Goal: Task Accomplishment & Management: Manage account settings

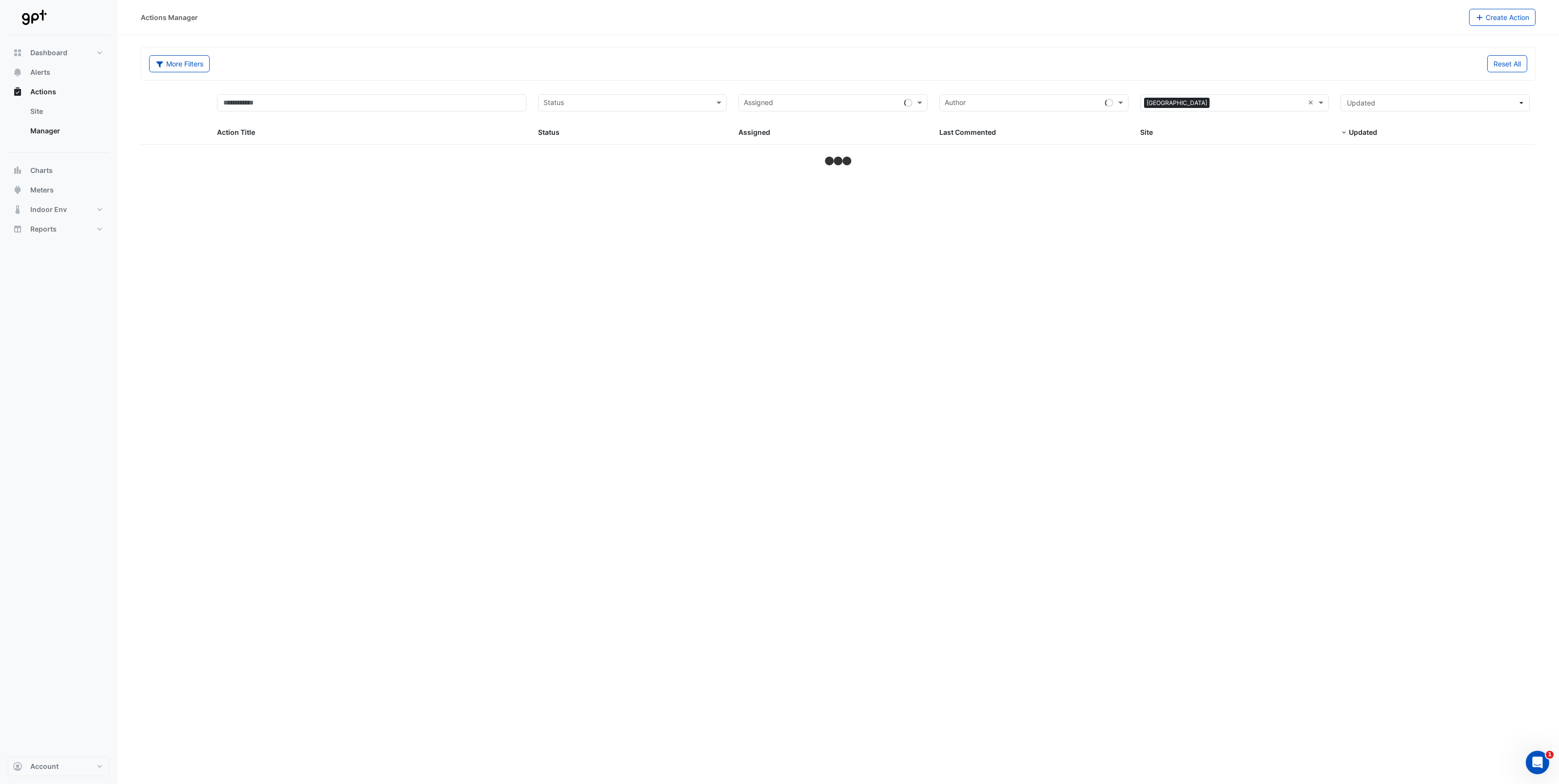
select select "**"
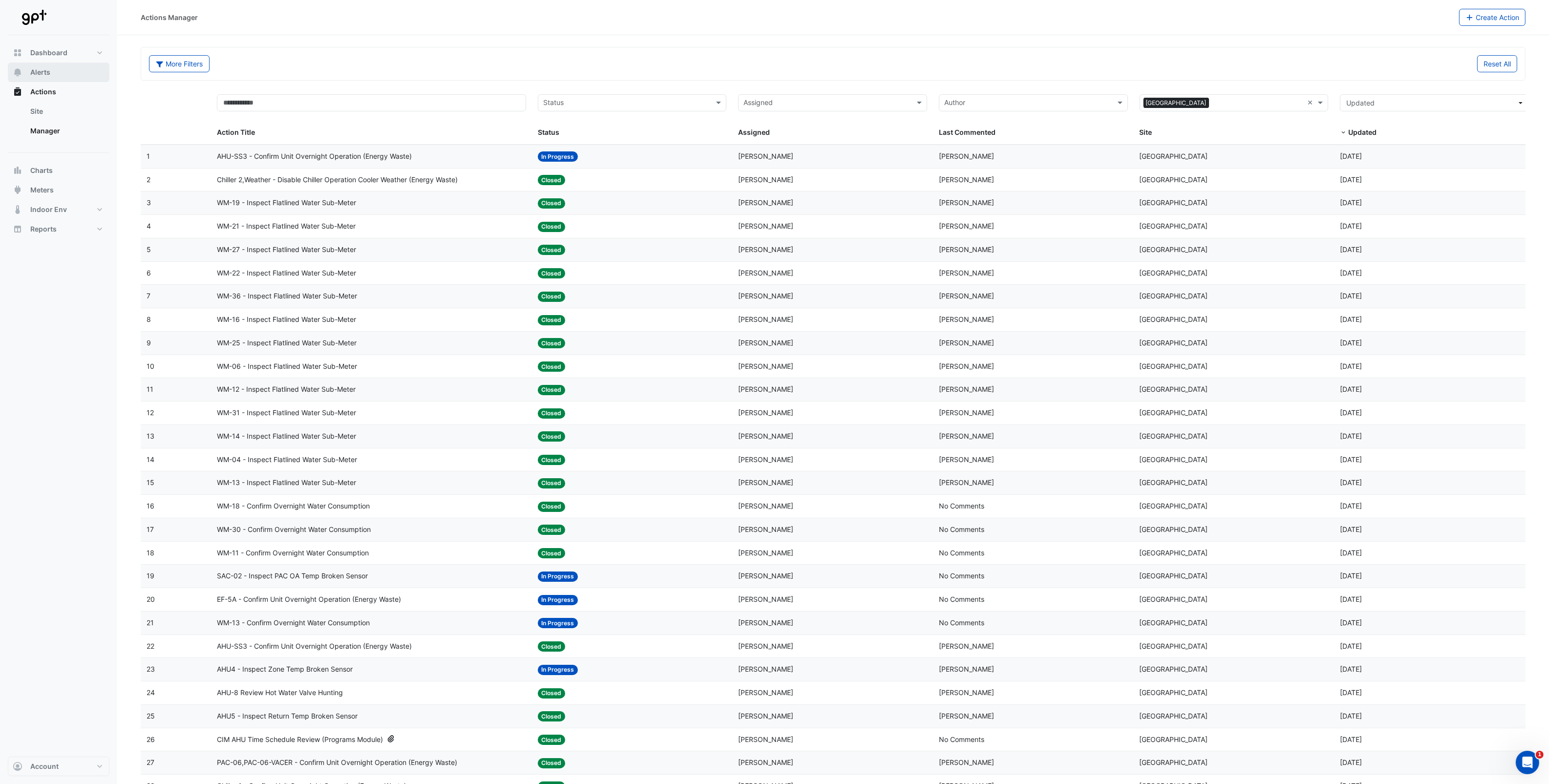
click at [40, 67] on span "Alerts" at bounding box center [40, 72] width 20 height 10
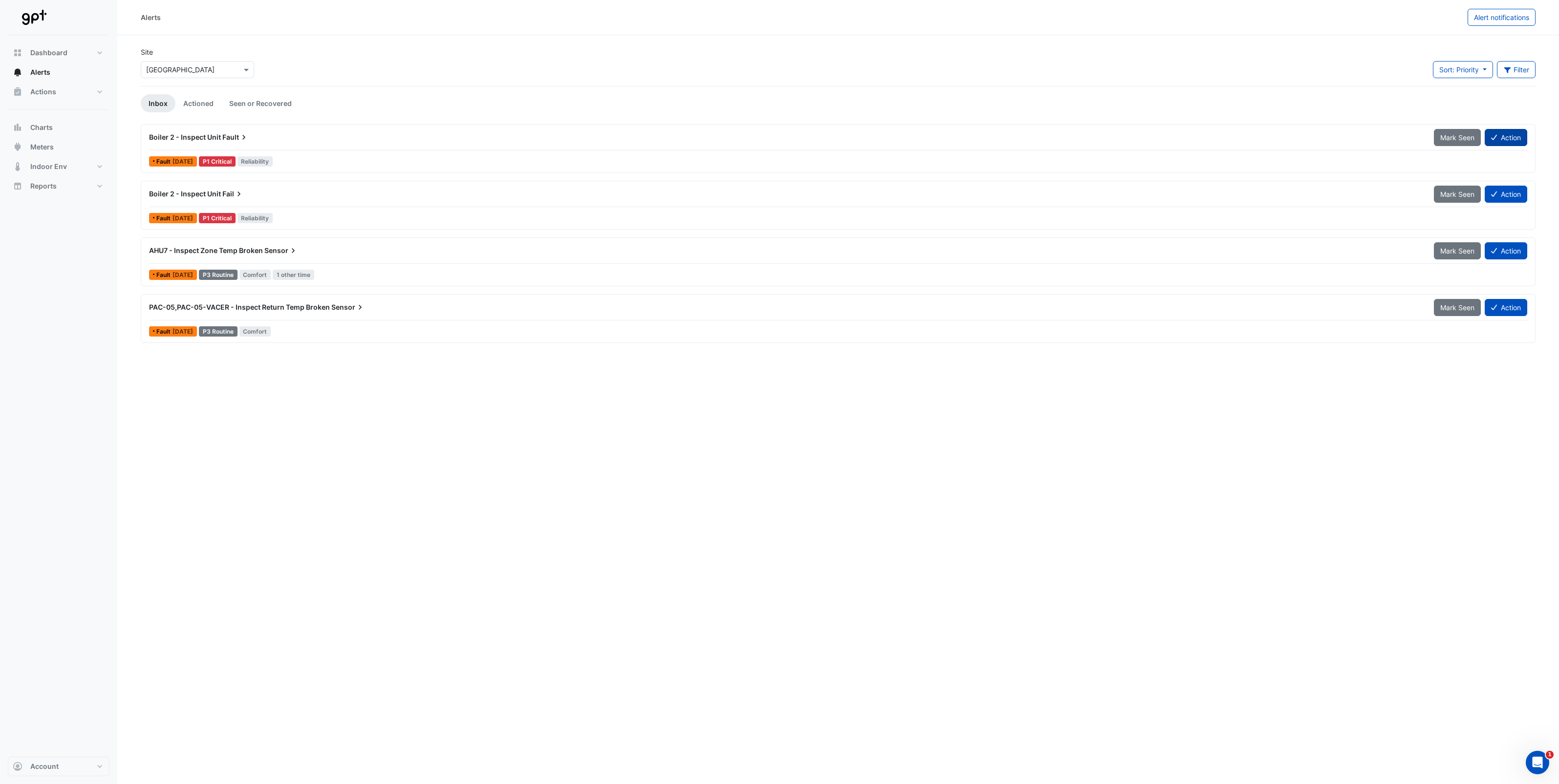
click at [1501, 136] on button "Action" at bounding box center [1506, 137] width 43 height 17
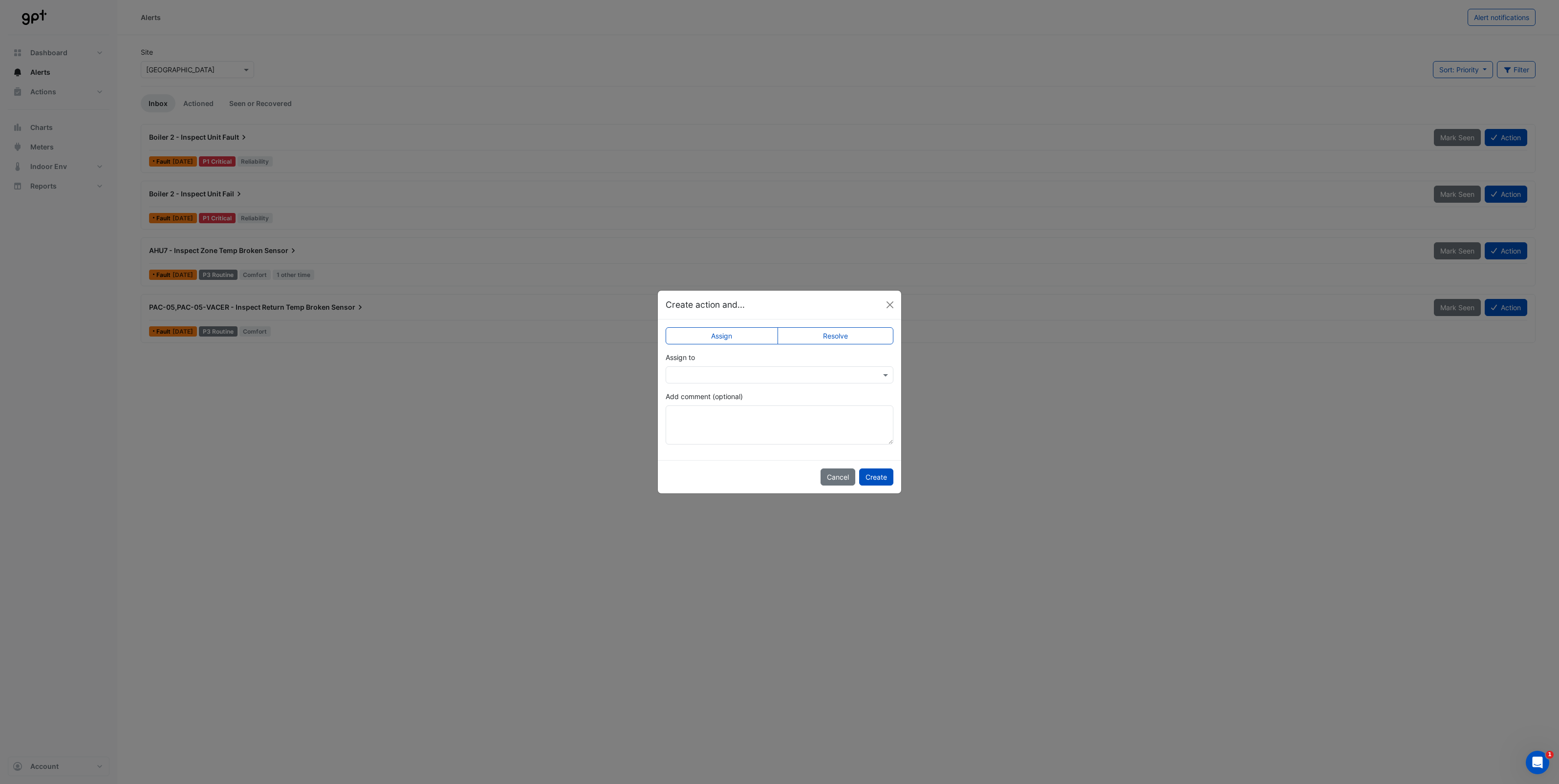
click at [827, 334] on label "Resolve" at bounding box center [835, 336] width 116 height 17
click at [757, 376] on input "text" at bounding box center [769, 376] width 197 height 10
click at [751, 373] on input "text" at bounding box center [769, 376] width 197 height 10
click at [730, 426] on textarea "Add comment (optional)" at bounding box center [780, 425] width 228 height 39
type textarea "**********"
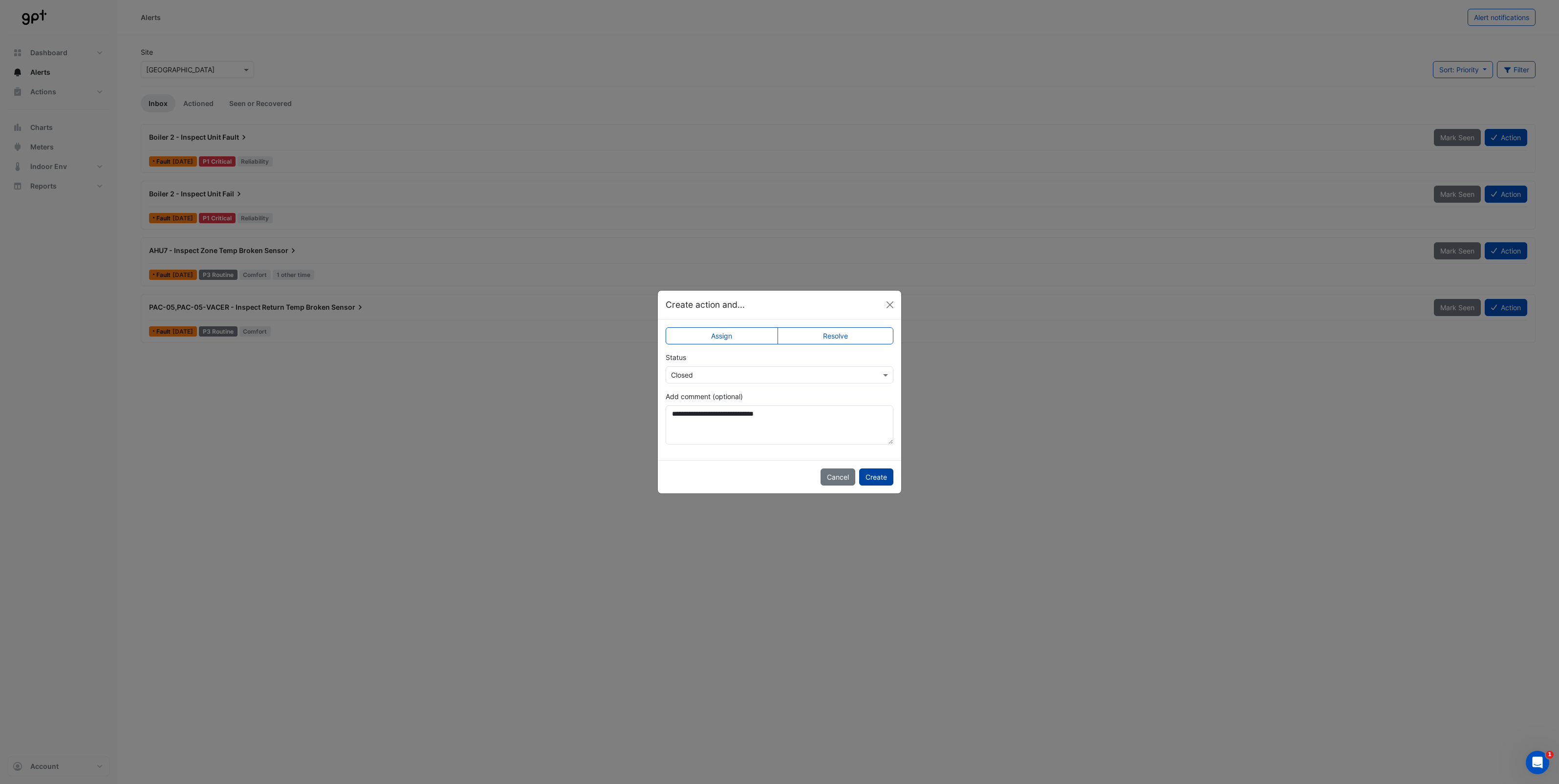
click at [876, 477] on button "Create" at bounding box center [877, 477] width 34 height 17
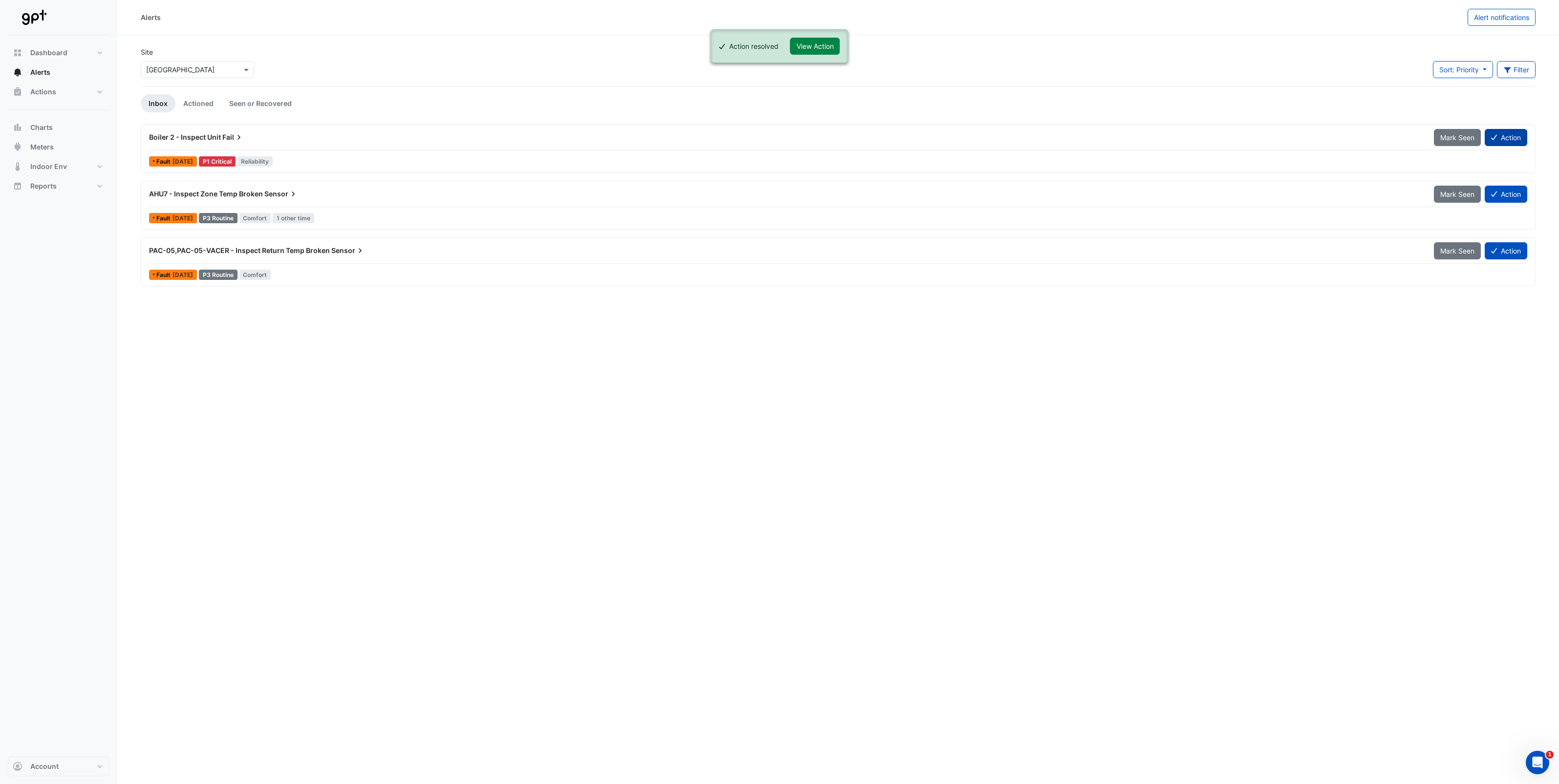
click at [1515, 136] on button "Action" at bounding box center [1506, 137] width 43 height 17
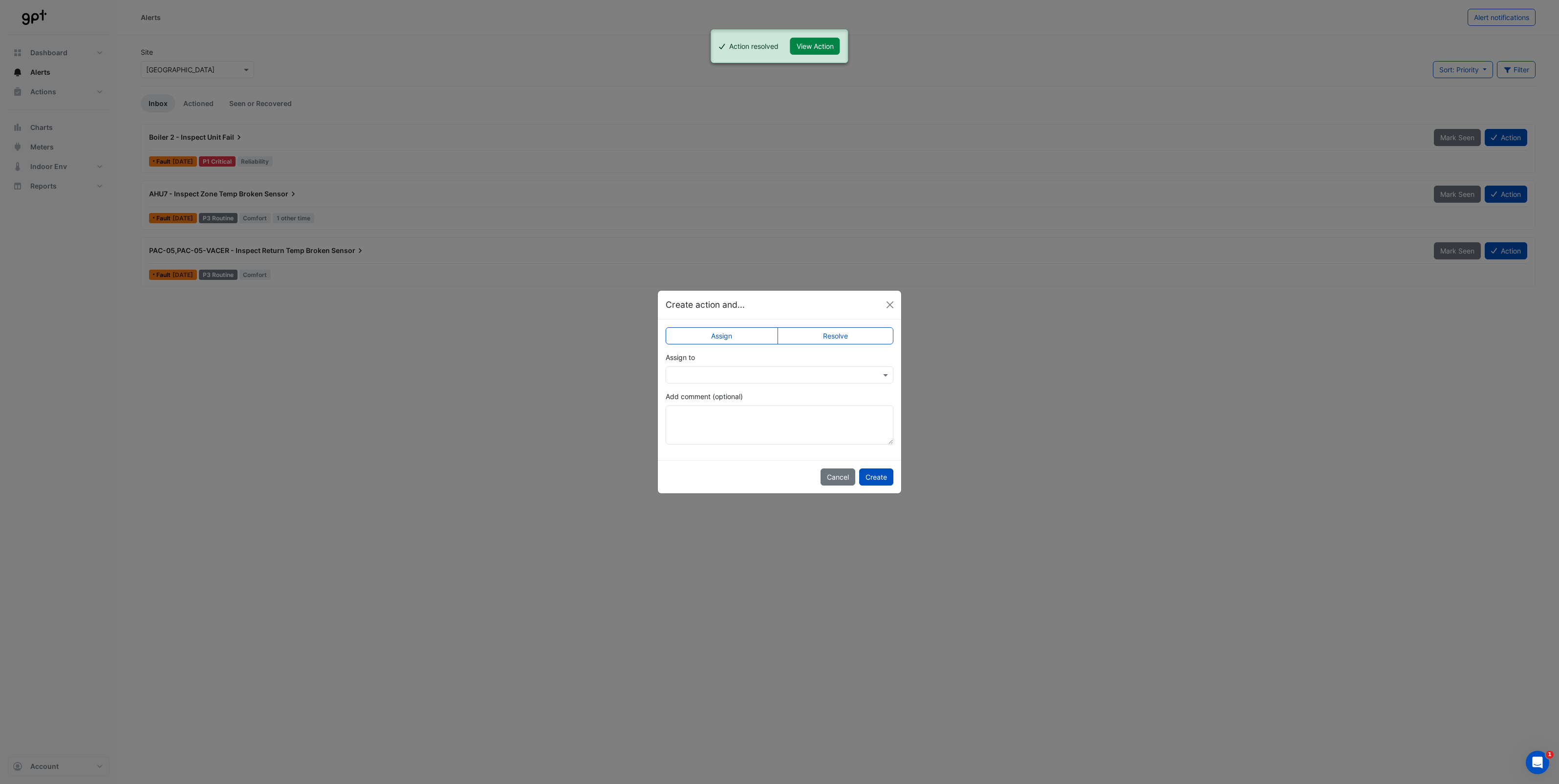
click at [836, 337] on label "Resolve" at bounding box center [835, 336] width 116 height 17
click at [790, 375] on input "text" at bounding box center [769, 376] width 197 height 10
click at [788, 370] on input "text" at bounding box center [769, 376] width 197 height 10
click at [727, 420] on textarea "Add comment (optional)" at bounding box center [780, 425] width 228 height 39
type textarea "**********"
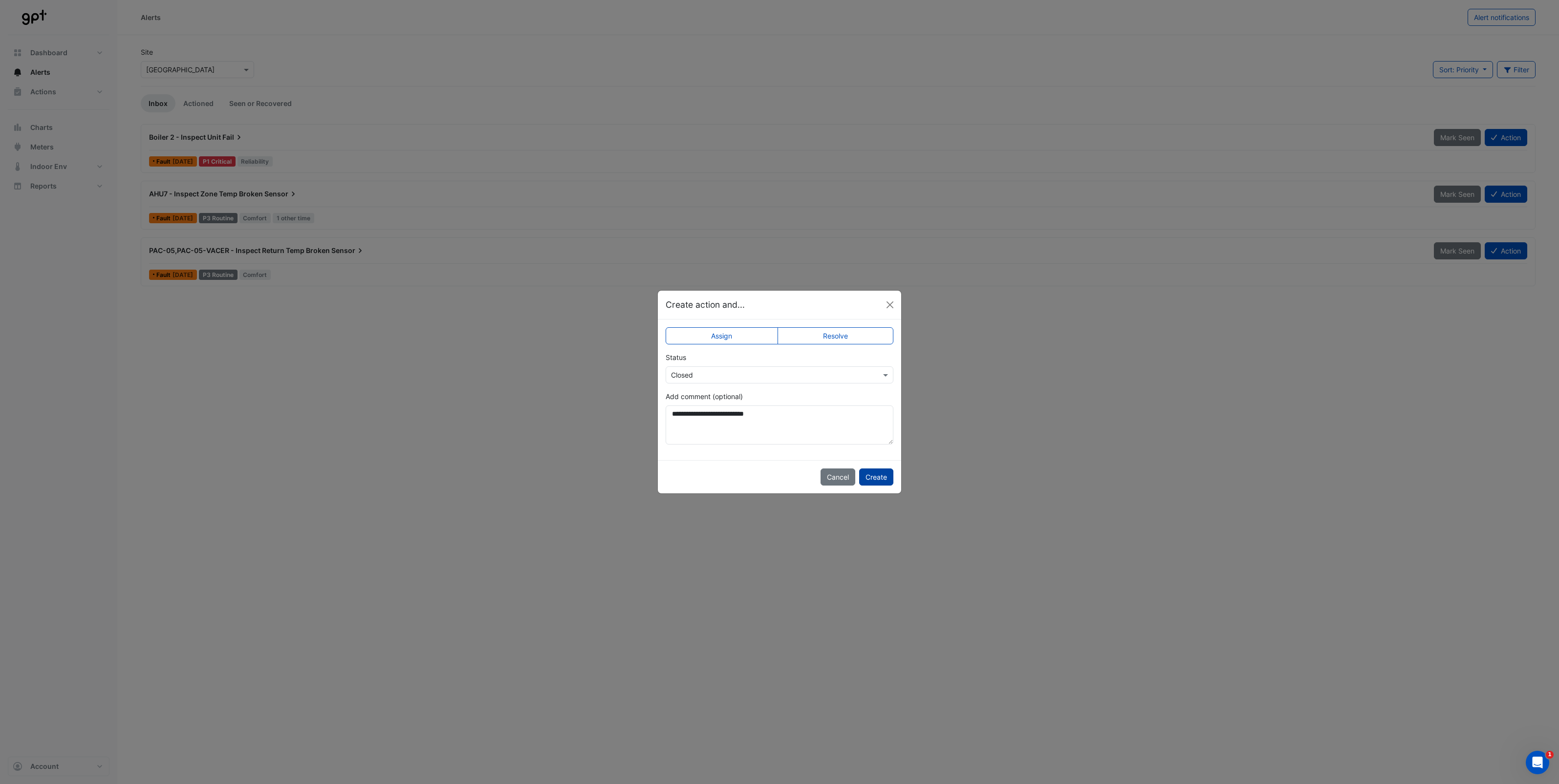
click at [883, 477] on button "Create" at bounding box center [877, 477] width 34 height 17
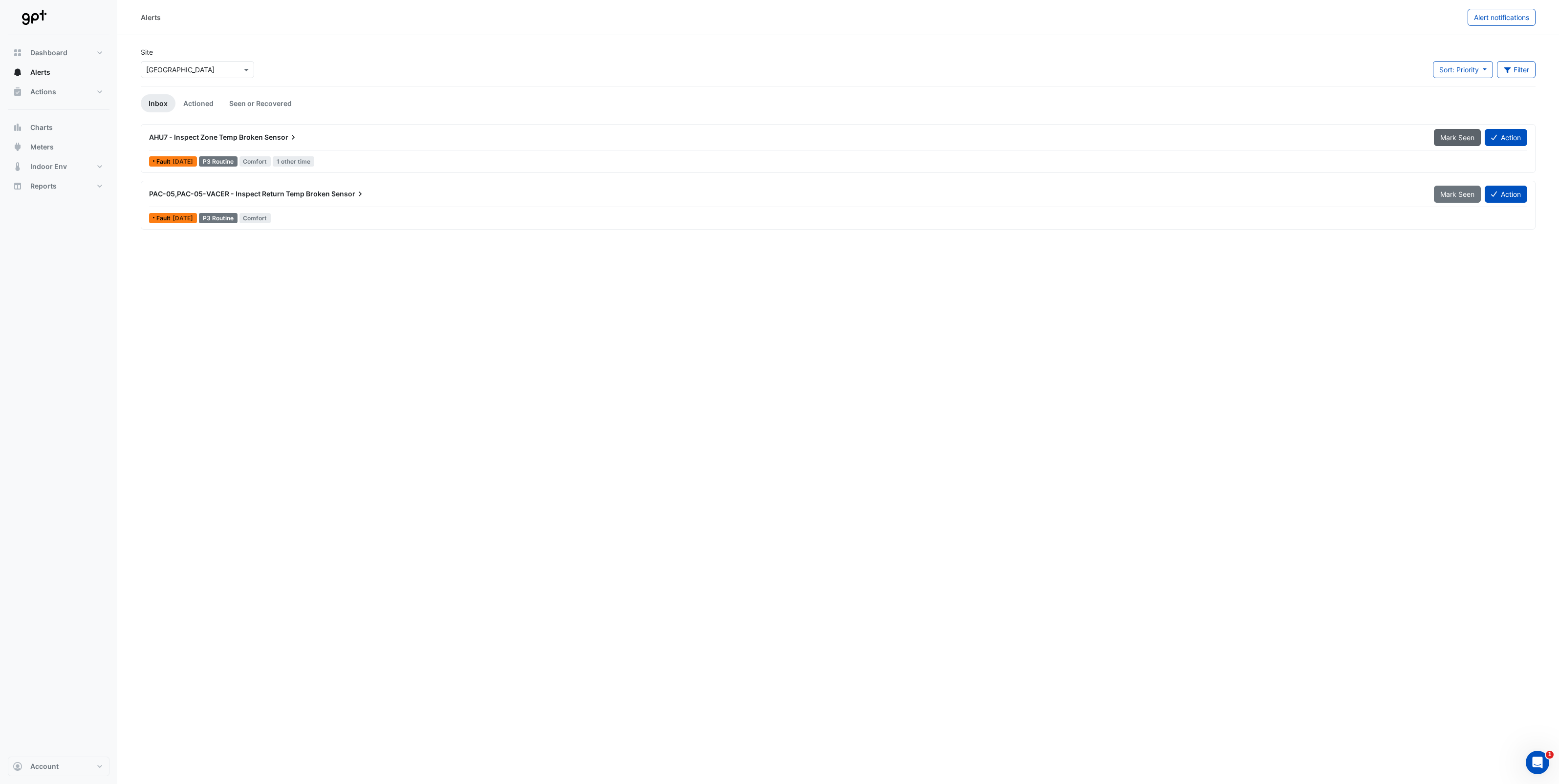
click at [1455, 134] on span "Mark Seen" at bounding box center [1458, 137] width 34 height 8
click at [1447, 137] on span "Mark Seen" at bounding box center [1458, 137] width 34 height 8
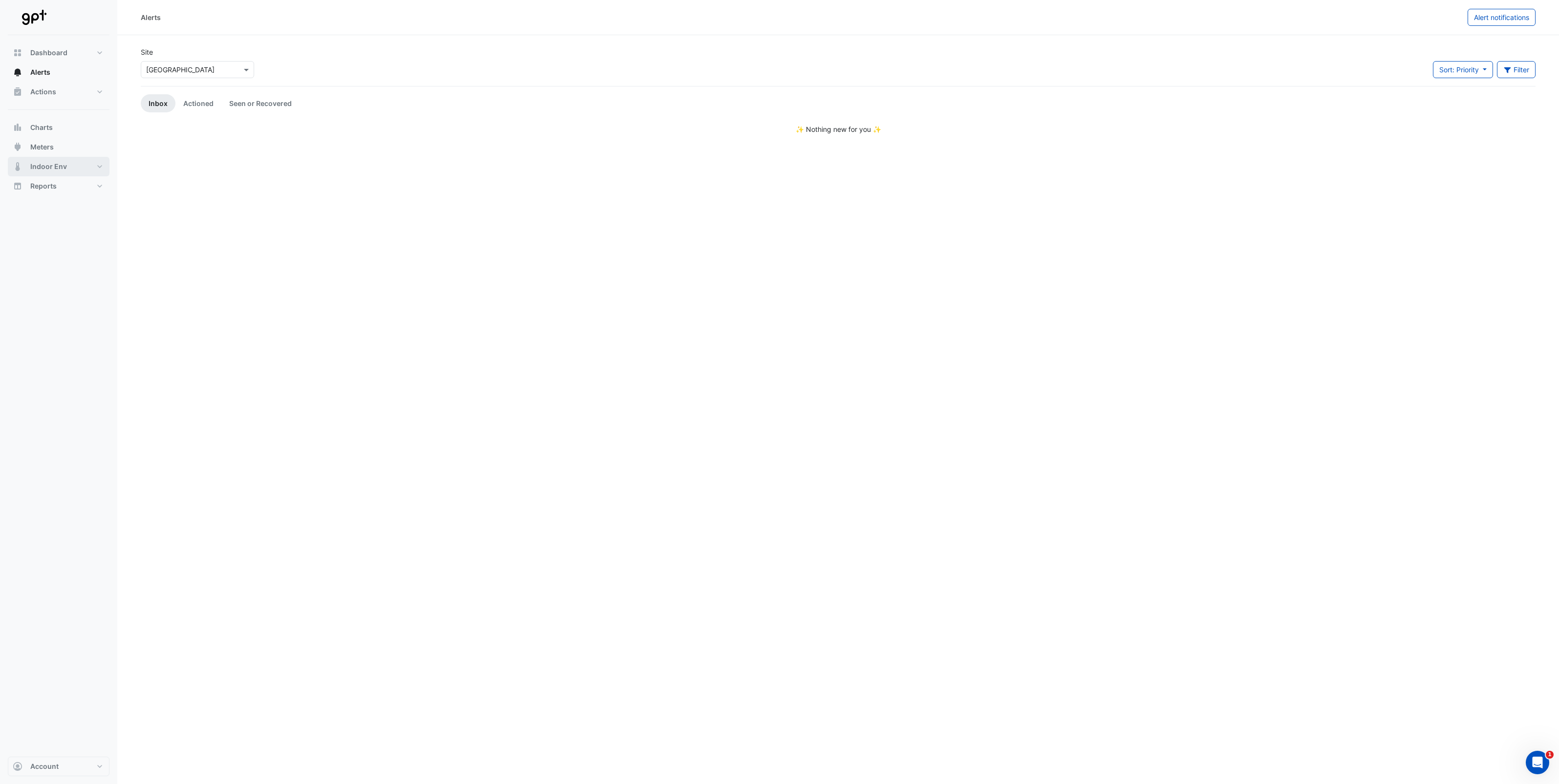
click at [52, 163] on span "Indoor Env" at bounding box center [48, 166] width 37 height 10
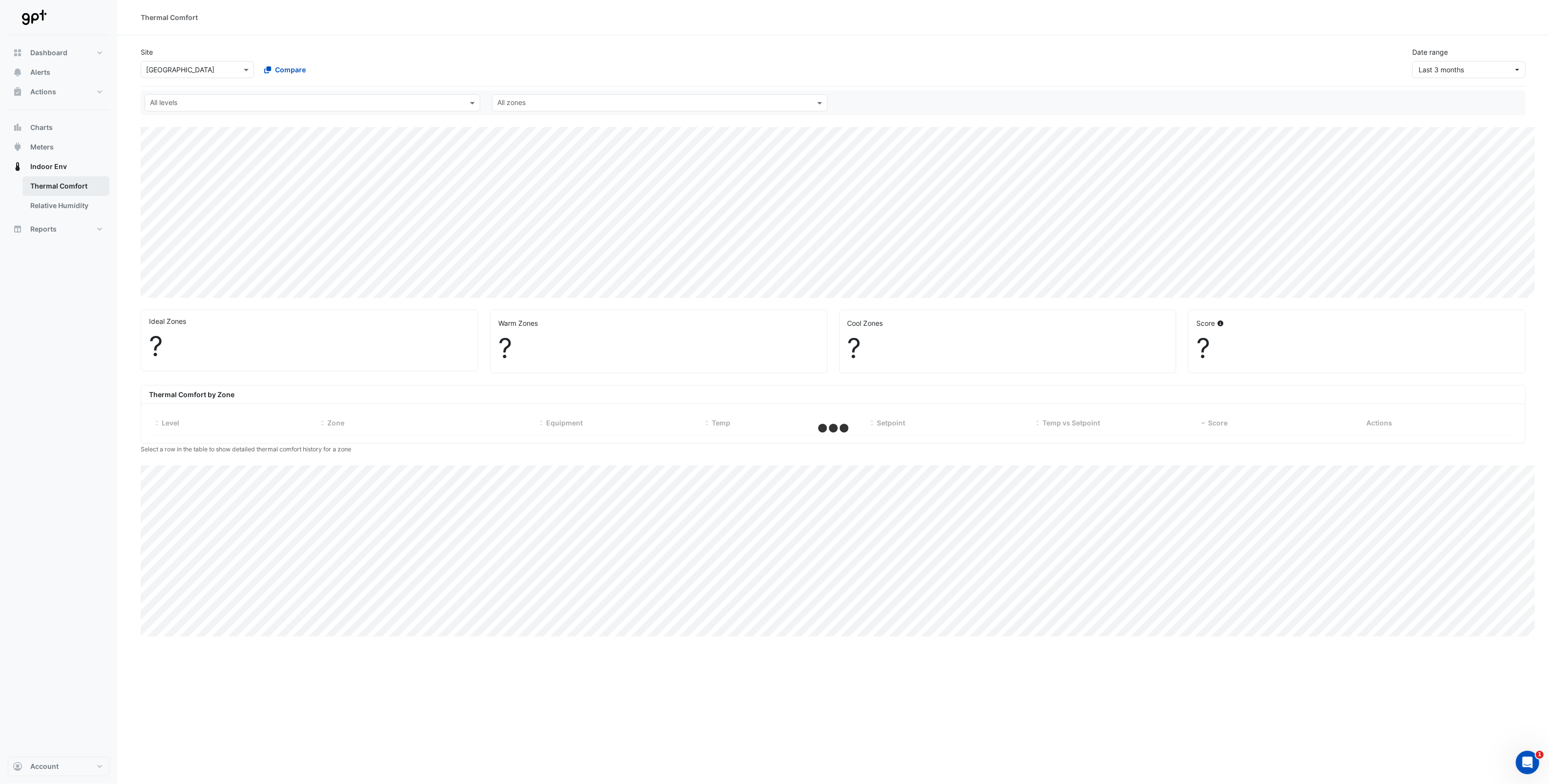
select select "**"
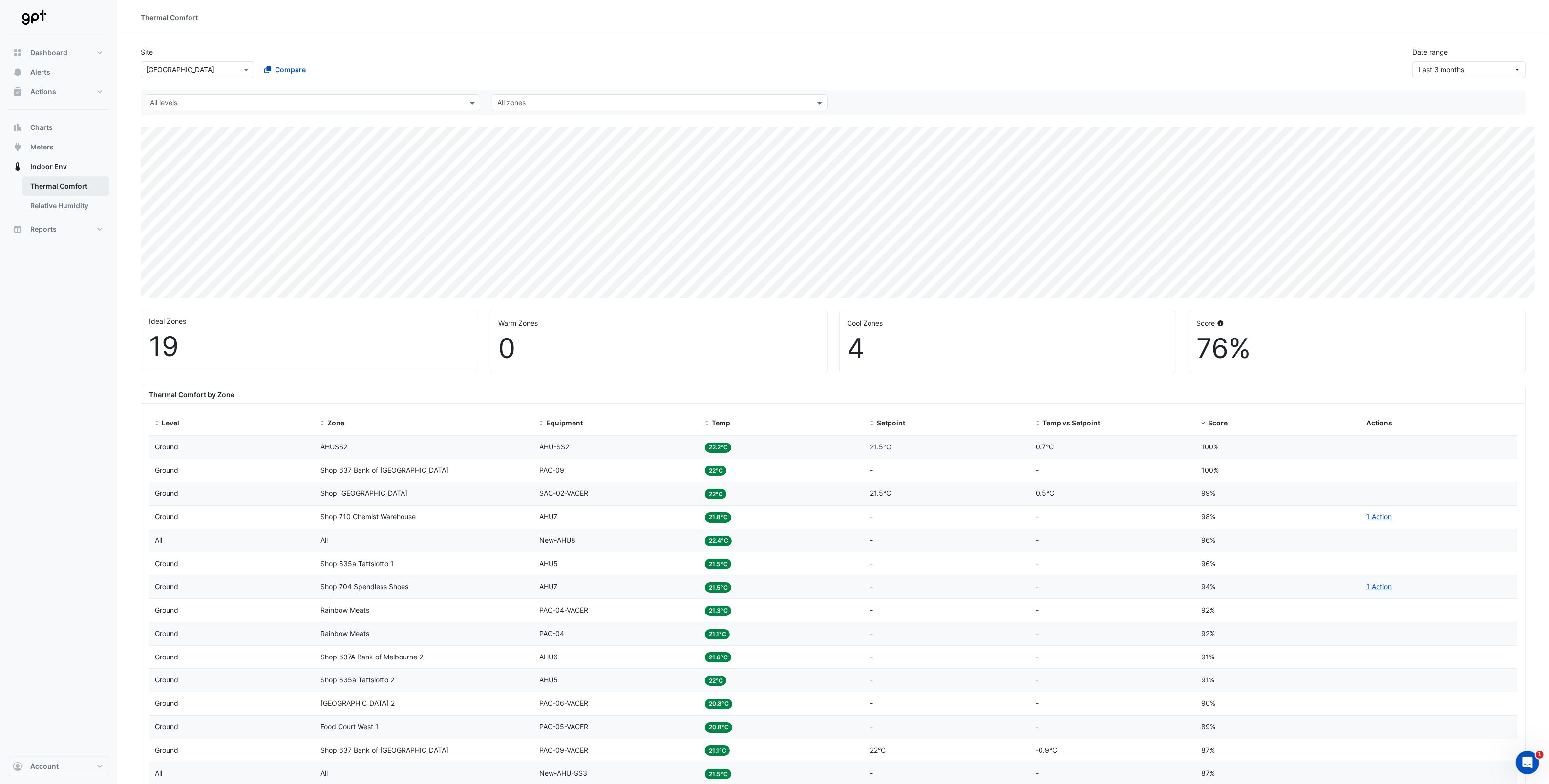
click at [61, 187] on link "Thermal Comfort" at bounding box center [66, 186] width 87 height 19
